Goal: Task Accomplishment & Management: Manage account settings

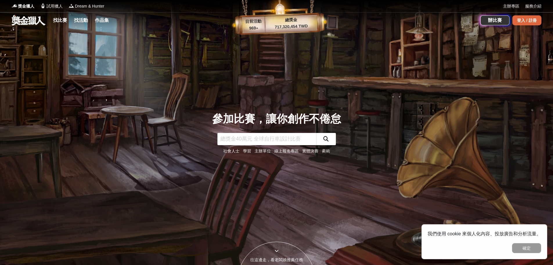
click at [521, 20] on div "登入 / 註冊" at bounding box center [526, 20] width 29 height 10
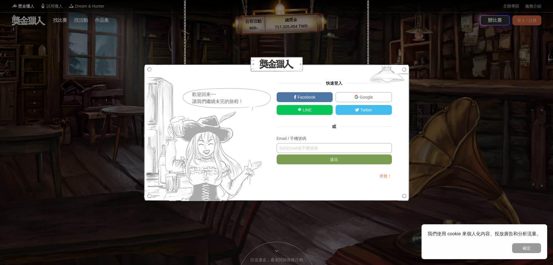
click at [298, 149] on input "text" at bounding box center [334, 148] width 115 height 10
click at [277, 154] on button "送出" at bounding box center [334, 159] width 115 height 10
type input "[EMAIL_ADDRESS][DOMAIN_NAME]"
click at [277, 154] on button "送出" at bounding box center [334, 159] width 115 height 10
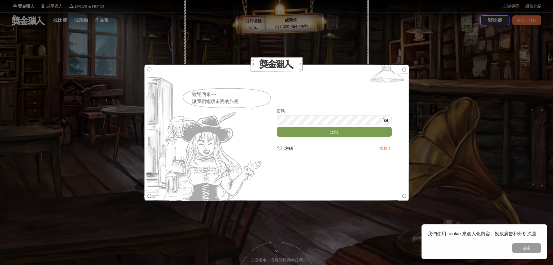
click at [277, 127] on button "送出" at bounding box center [334, 132] width 115 height 10
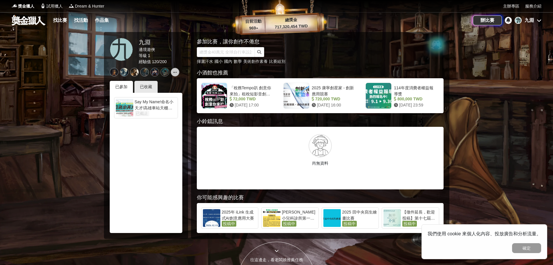
click at [536, 20] on div "九 九淵" at bounding box center [528, 20] width 27 height 7
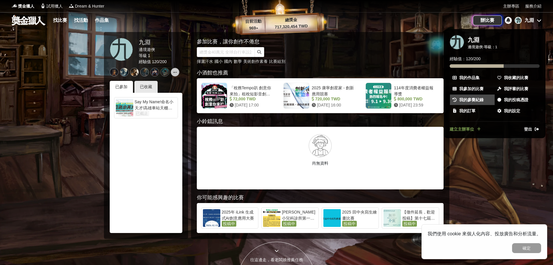
click at [479, 99] on span "我的參賽紀錄" at bounding box center [471, 100] width 24 height 6
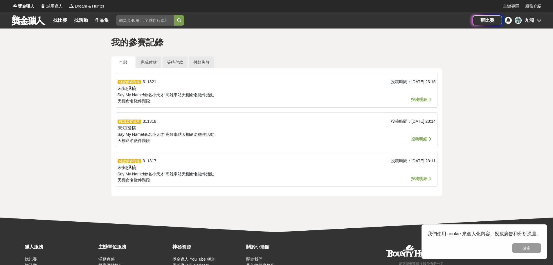
click at [424, 98] on span "投稿明細" at bounding box center [419, 99] width 16 height 5
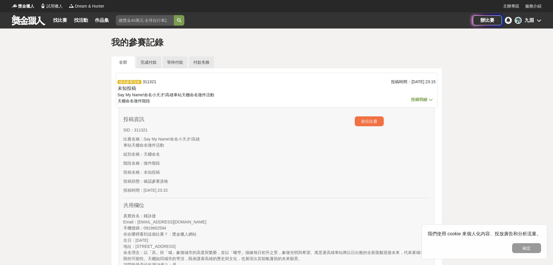
scroll to position [15, 0]
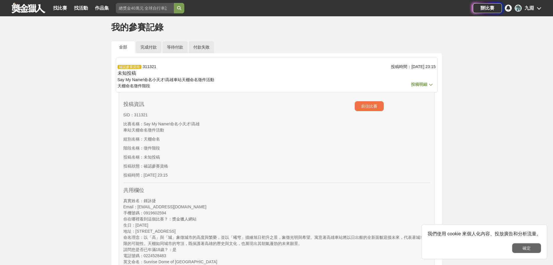
click at [536, 247] on button "確定" at bounding box center [526, 248] width 29 height 10
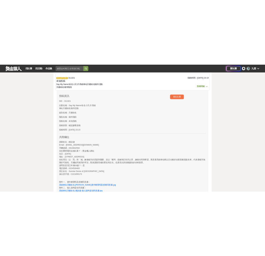
scroll to position [56, 0]
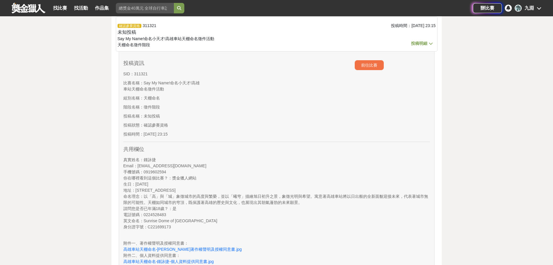
click at [90, 0] on div "找比賽 找活動 作品集" at bounding box center [82, 8] width 63 height 16
